Goal: Task Accomplishment & Management: Complete application form

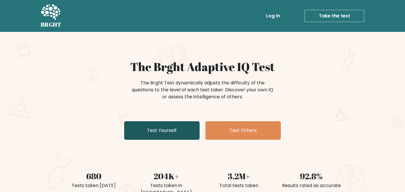
click at [180, 132] on link "Test Yourself" at bounding box center [161, 130] width 75 height 19
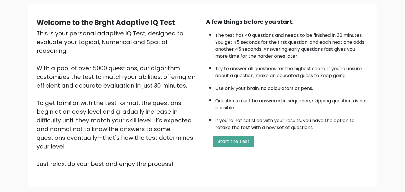
scroll to position [73, 0]
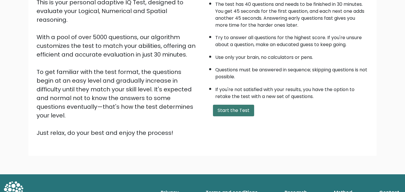
drag, startPoint x: 226, startPoint y: 106, endPoint x: 213, endPoint y: 109, distance: 12.7
click at [226, 106] on button "Start the Test" at bounding box center [233, 111] width 41 height 12
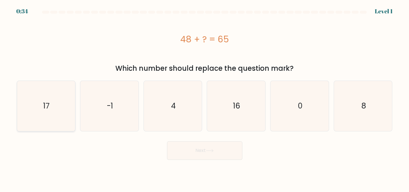
click at [59, 106] on icon "17" at bounding box center [46, 106] width 50 height 50
click at [205, 97] on input "a. 17" at bounding box center [205, 96] width 0 height 1
radio input "true"
click at [210, 151] on icon at bounding box center [210, 150] width 8 height 3
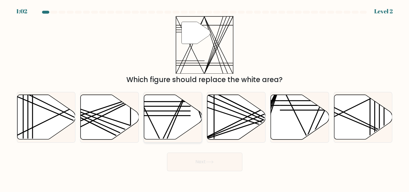
click at [177, 117] on icon at bounding box center [173, 117] width 58 height 45
click at [205, 97] on input "c." at bounding box center [205, 96] width 0 height 1
radio input "true"
click at [222, 161] on button "Next" at bounding box center [204, 161] width 75 height 19
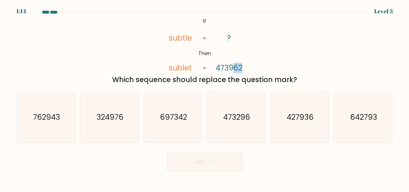
drag, startPoint x: 242, startPoint y: 67, endPoint x: 232, endPoint y: 67, distance: 10.1
click at [232, 67] on tspan "473962" at bounding box center [228, 68] width 27 height 10
click at [225, 69] on tspan "473962" at bounding box center [228, 68] width 27 height 10
click at [243, 119] on text "473296" at bounding box center [236, 117] width 27 height 10
click at [205, 97] on input "d. 473296" at bounding box center [205, 96] width 0 height 1
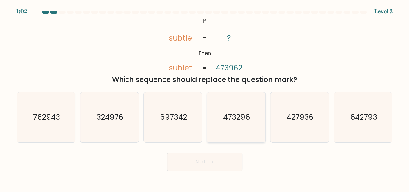
radio input "true"
click at [223, 166] on button "Next" at bounding box center [204, 161] width 75 height 19
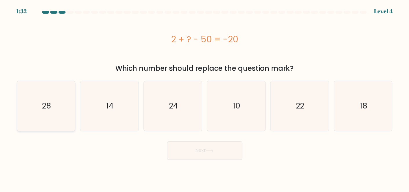
click at [49, 106] on text "28" at bounding box center [46, 106] width 9 height 10
click at [205, 97] on input "a. 28" at bounding box center [205, 96] width 0 height 1
radio input "true"
click at [216, 151] on button "Next" at bounding box center [204, 150] width 75 height 19
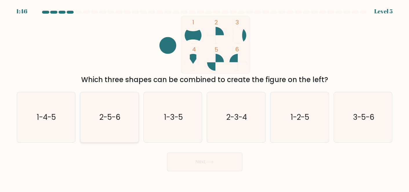
click at [107, 110] on icon "2-5-6" at bounding box center [109, 117] width 50 height 50
click at [205, 97] on input "b. 2-5-6" at bounding box center [205, 96] width 0 height 1
radio input "true"
click at [212, 155] on button "Next" at bounding box center [204, 161] width 75 height 19
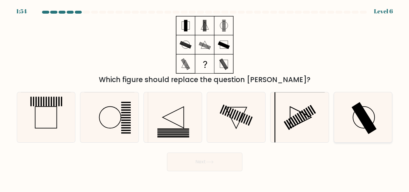
click at [359, 116] on rect at bounding box center [363, 118] width 25 height 32
click at [205, 97] on input "f." at bounding box center [205, 96] width 0 height 1
radio input "true"
click at [213, 161] on icon at bounding box center [209, 162] width 7 height 3
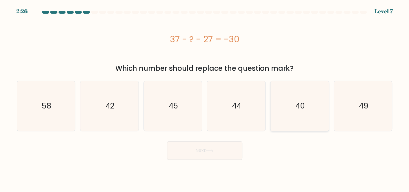
click at [298, 109] on text "40" at bounding box center [300, 106] width 10 height 10
click at [205, 97] on input "e. 40" at bounding box center [205, 96] width 0 height 1
radio input "true"
click at [229, 155] on button "Next" at bounding box center [204, 150] width 75 height 19
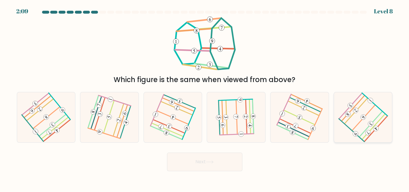
click at [363, 118] on 451 at bounding box center [362, 116] width 7 height 7
click at [205, 97] on input "f." at bounding box center [205, 96] width 0 height 1
radio input "true"
click at [210, 160] on button "Next" at bounding box center [204, 161] width 75 height 19
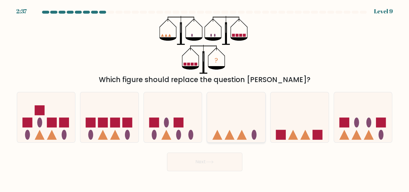
click at [242, 131] on icon at bounding box center [242, 135] width 10 height 10
click at [205, 97] on input "d." at bounding box center [205, 96] width 0 height 1
radio input "true"
click at [214, 158] on button "Next" at bounding box center [204, 161] width 75 height 19
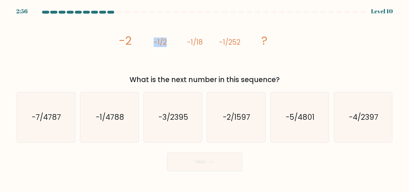
drag, startPoint x: 165, startPoint y: 43, endPoint x: 148, endPoint y: 41, distance: 17.7
click at [148, 41] on icon "image/svg+xml -2 -1/2 -1/18 -1/252 ?" at bounding box center [205, 45] width 174 height 58
click at [176, 45] on icon "image/svg+xml -2 -1/2 -1/18 -1/252 ?" at bounding box center [205, 45] width 174 height 58
drag, startPoint x: 201, startPoint y: 41, endPoint x: 172, endPoint y: 41, distance: 29.3
click at [172, 41] on icon "image/svg+xml -2 -1/2 -1/18 -1/252 ?" at bounding box center [205, 45] width 174 height 58
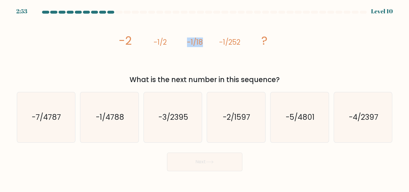
click at [165, 43] on tspan "-1/2" at bounding box center [159, 42] width 13 height 10
drag, startPoint x: 167, startPoint y: 43, endPoint x: 152, endPoint y: 42, distance: 14.5
click at [152, 42] on icon "image/svg+xml -2 -1/2 -1/18 -1/252 ?" at bounding box center [205, 45] width 174 height 58
drag, startPoint x: 201, startPoint y: 42, endPoint x: 181, endPoint y: 42, distance: 20.3
click at [181, 42] on icon "image/svg+xml -2 -1/2 -1/18 -1/252 ?" at bounding box center [205, 45] width 174 height 58
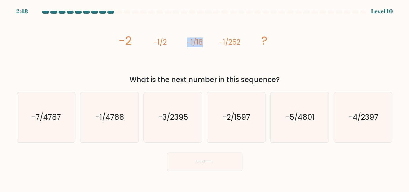
click at [201, 43] on tspan "-1/18" at bounding box center [195, 42] width 16 height 10
drag, startPoint x: 241, startPoint y: 43, endPoint x: 210, endPoint y: 43, distance: 31.6
click at [210, 43] on icon "image/svg+xml -2 -1/2 -1/18 -1/252 ?" at bounding box center [205, 45] width 174 height 58
click at [214, 49] on icon "image/svg+xml -2 -1/2 -1/18 -1/252 ?" at bounding box center [205, 45] width 174 height 58
click at [118, 115] on text "-1/4788" at bounding box center [110, 117] width 28 height 10
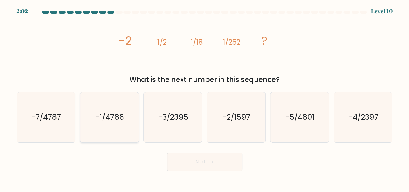
click at [205, 97] on input "b. -1/4788" at bounding box center [205, 96] width 0 height 1
radio input "true"
click at [210, 160] on icon at bounding box center [210, 161] width 8 height 3
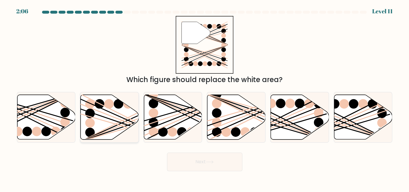
click at [109, 118] on icon at bounding box center [109, 116] width 58 height 45
click at [205, 97] on input "b." at bounding box center [205, 96] width 0 height 1
radio input "true"
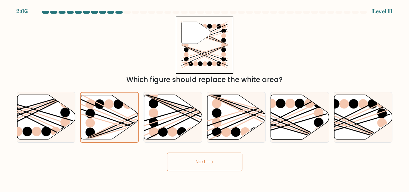
click at [217, 159] on button "Next" at bounding box center [204, 161] width 75 height 19
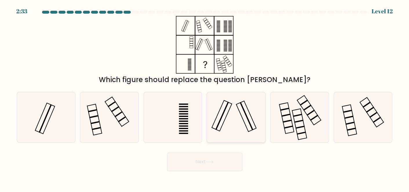
click at [233, 114] on icon at bounding box center [236, 117] width 50 height 50
click at [205, 97] on input "d." at bounding box center [205, 96] width 0 height 1
radio input "true"
click at [222, 164] on button "Next" at bounding box center [204, 161] width 75 height 19
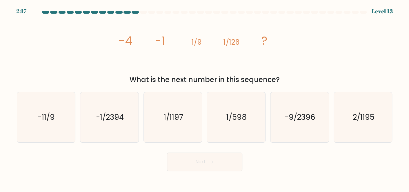
drag, startPoint x: 278, startPoint y: 78, endPoint x: 101, endPoint y: 36, distance: 182.5
click at [101, 36] on div "image/svg+xml -4 -1 -1/9 -1/126 ? What is the next number in this sequence?" at bounding box center [204, 50] width 383 height 69
copy div "-4 -1 -1/9 -1/126 ? What is the next number in this sequence?"
click at [110, 116] on text "-1/2394" at bounding box center [110, 117] width 28 height 10
click at [205, 97] on input "b. -1/2394" at bounding box center [205, 96] width 0 height 1
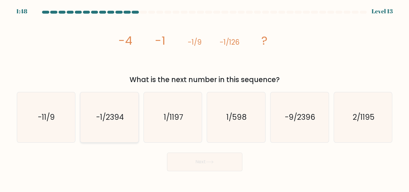
radio input "true"
click at [203, 160] on button "Next" at bounding box center [204, 161] width 75 height 19
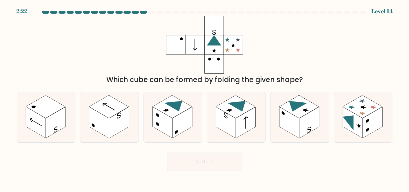
drag, startPoint x: 305, startPoint y: 78, endPoint x: 104, endPoint y: 75, distance: 201.4
click at [95, 74] on div "Which cube can be formed by folding the given shape?" at bounding box center [204, 50] width 383 height 69
click at [142, 68] on div "Which cube can be formed by folding the given shape?" at bounding box center [204, 50] width 383 height 69
click at [363, 114] on rect at bounding box center [363, 106] width 40 height 23
click at [205, 97] on input "f." at bounding box center [205, 96] width 0 height 1
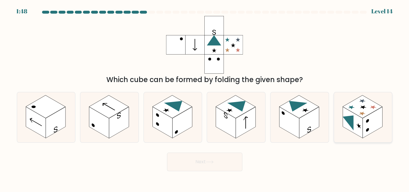
radio input "true"
click at [216, 162] on button "Next" at bounding box center [204, 161] width 75 height 19
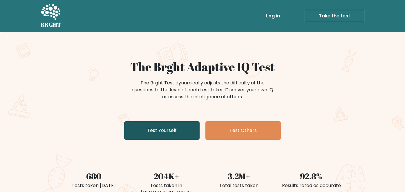
click at [160, 131] on link "Test Yourself" at bounding box center [161, 130] width 75 height 19
